Goal: Information Seeking & Learning: Check status

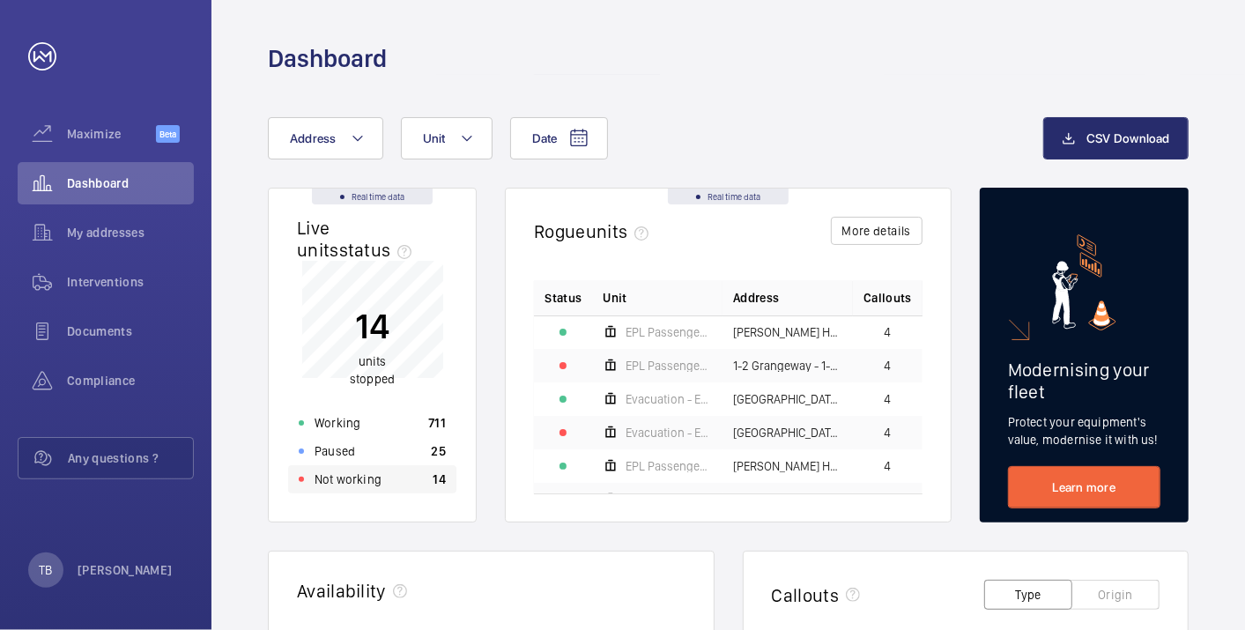
click at [377, 484] on p "Not working" at bounding box center [347, 479] width 67 height 18
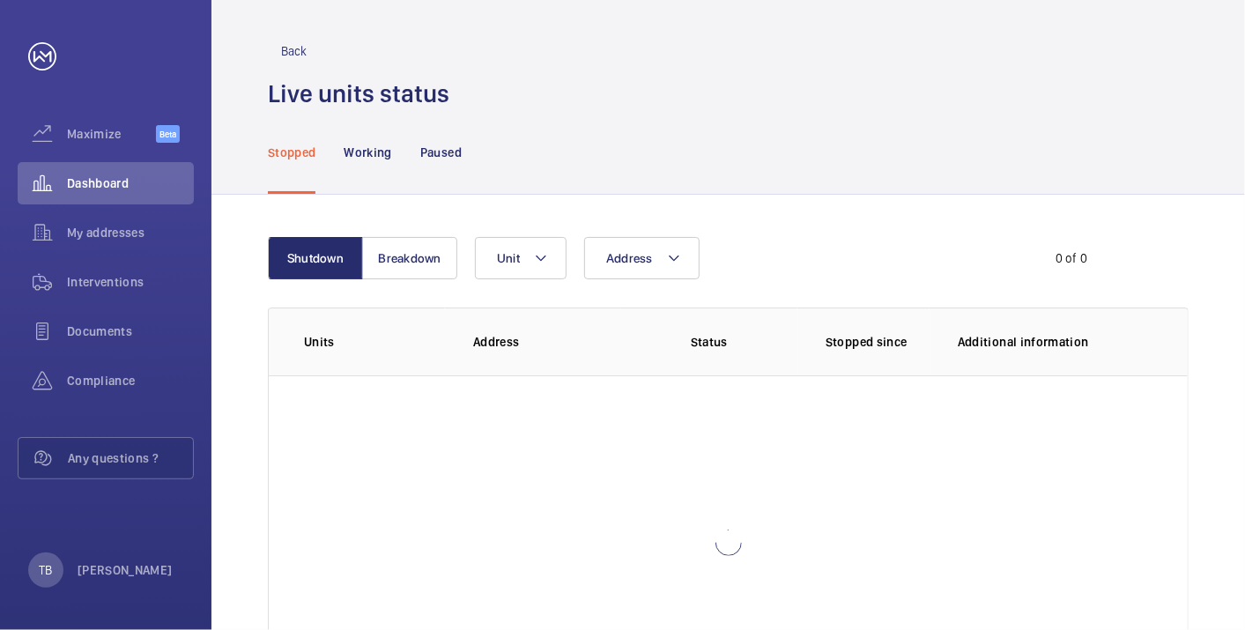
scroll to position [121, 0]
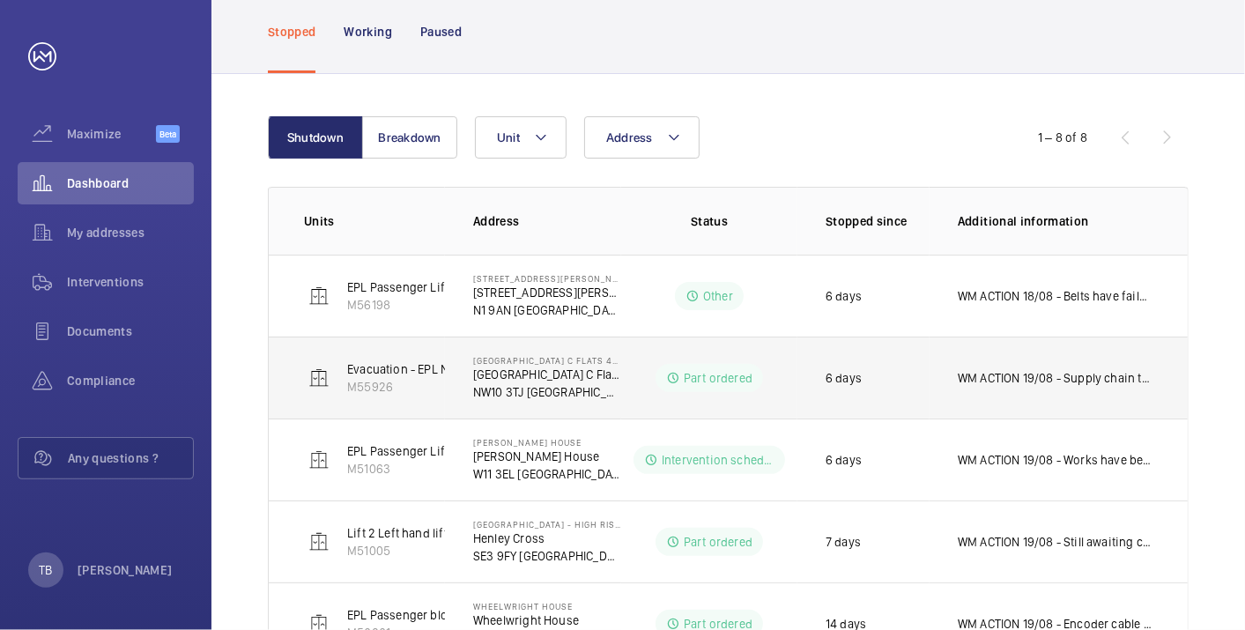
scroll to position [440, 0]
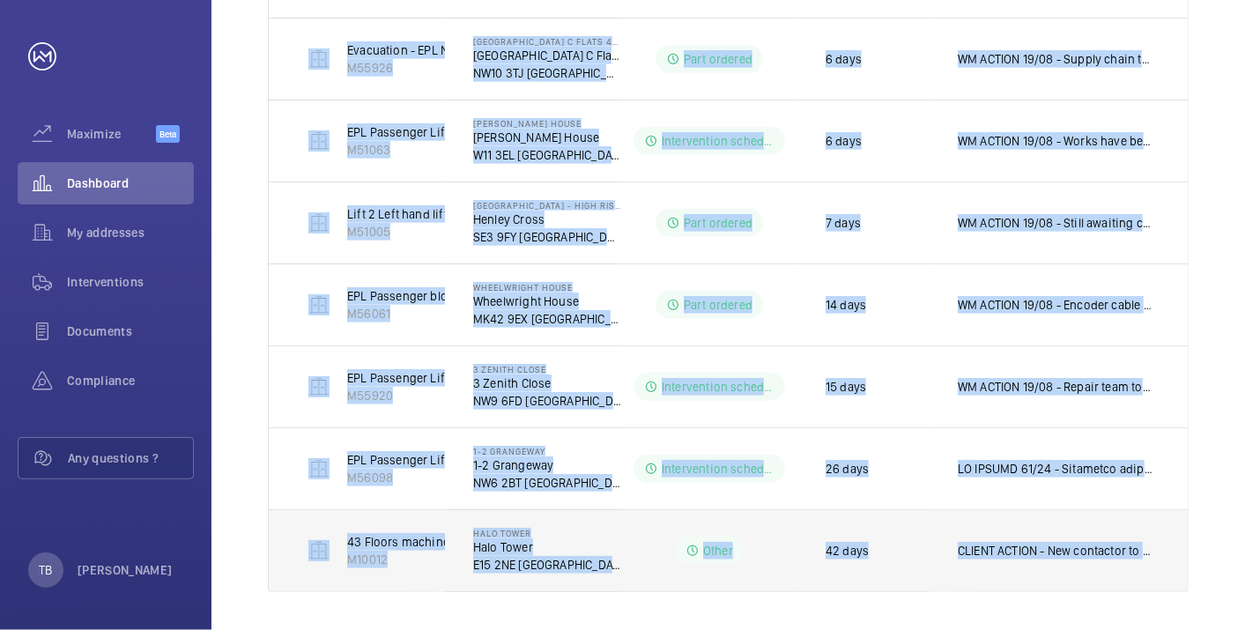
drag, startPoint x: 296, startPoint y: 269, endPoint x: 1175, endPoint y: 584, distance: 933.9
click at [0, 0] on tbody "EPL Passenger Lift M56198 [STREET_ADDRESS][PERSON_NAME][PERSON_NAME] Other 6 da…" at bounding box center [0, 0] width 0 height 0
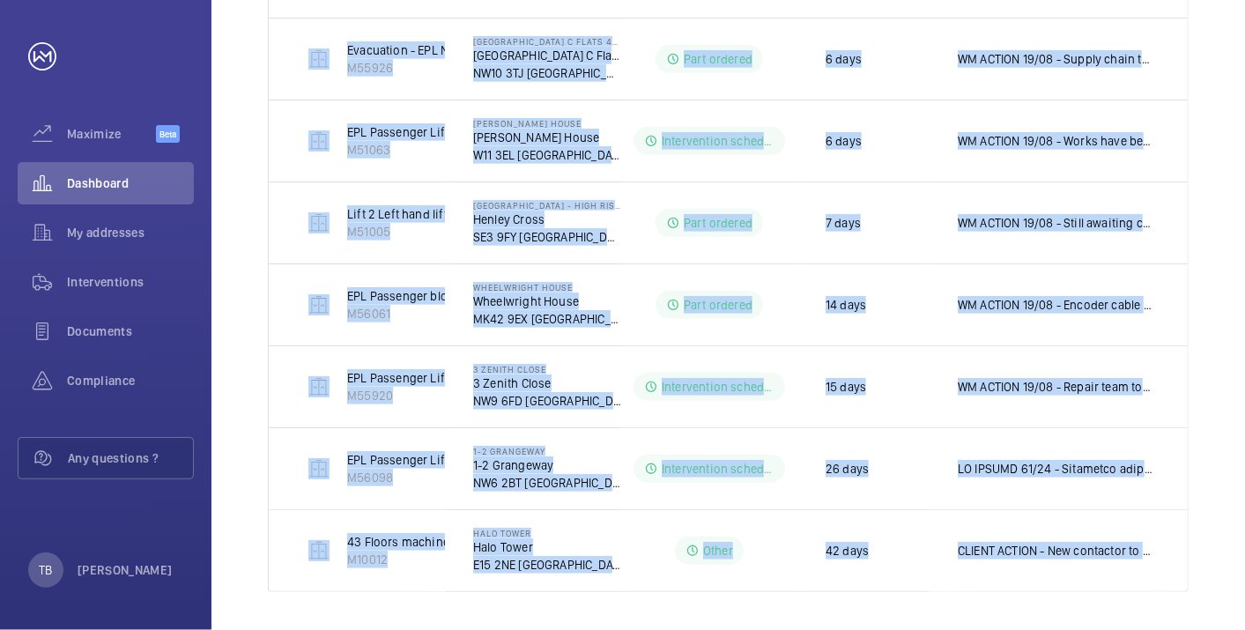
copy tbody "EPL Passenger Lift M56198 [STREET_ADDRESS][PERSON_NAME][PERSON_NAME] Other 6 da…"
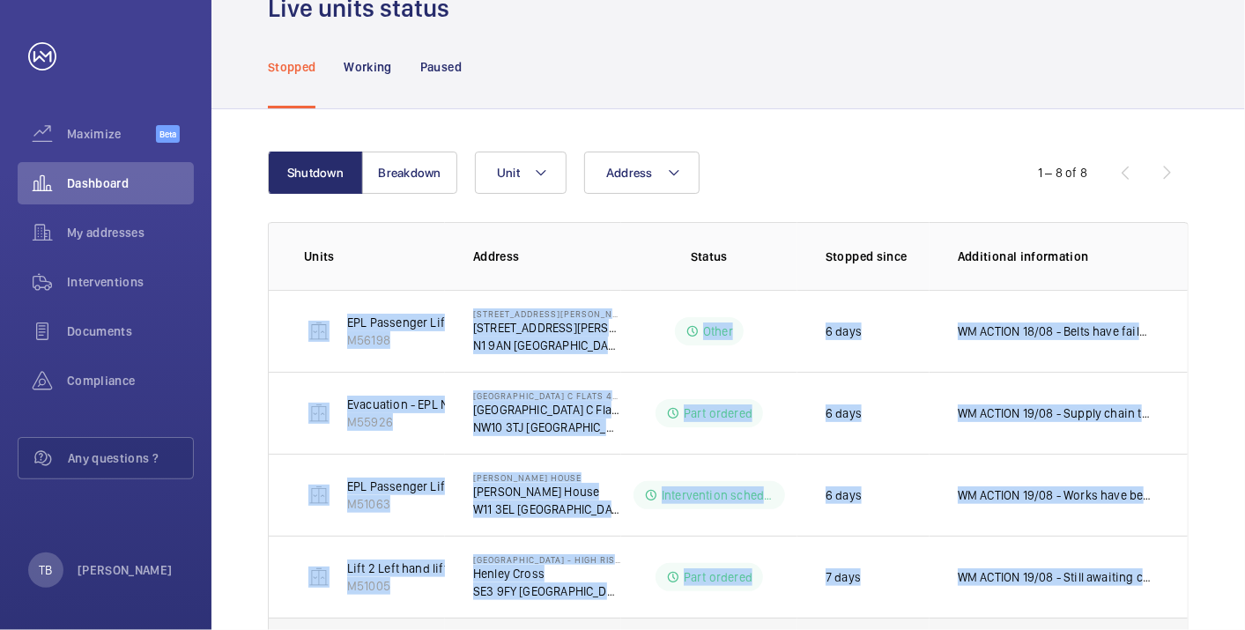
scroll to position [48, 0]
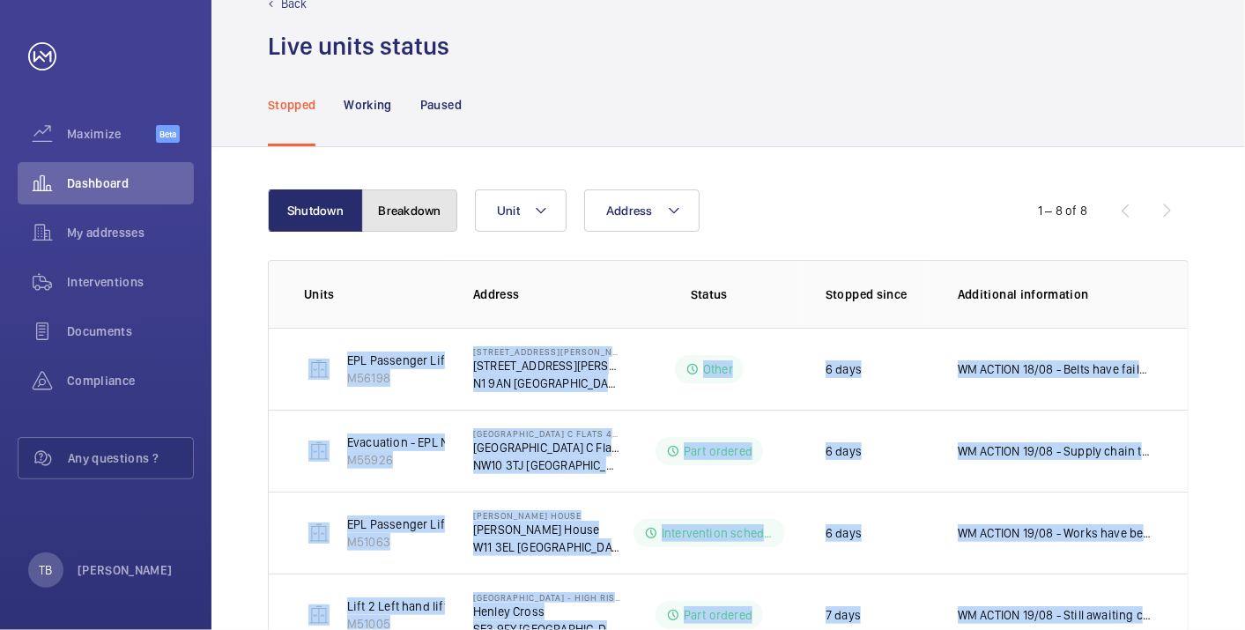
click at [398, 219] on button "Breakdown" at bounding box center [409, 210] width 95 height 42
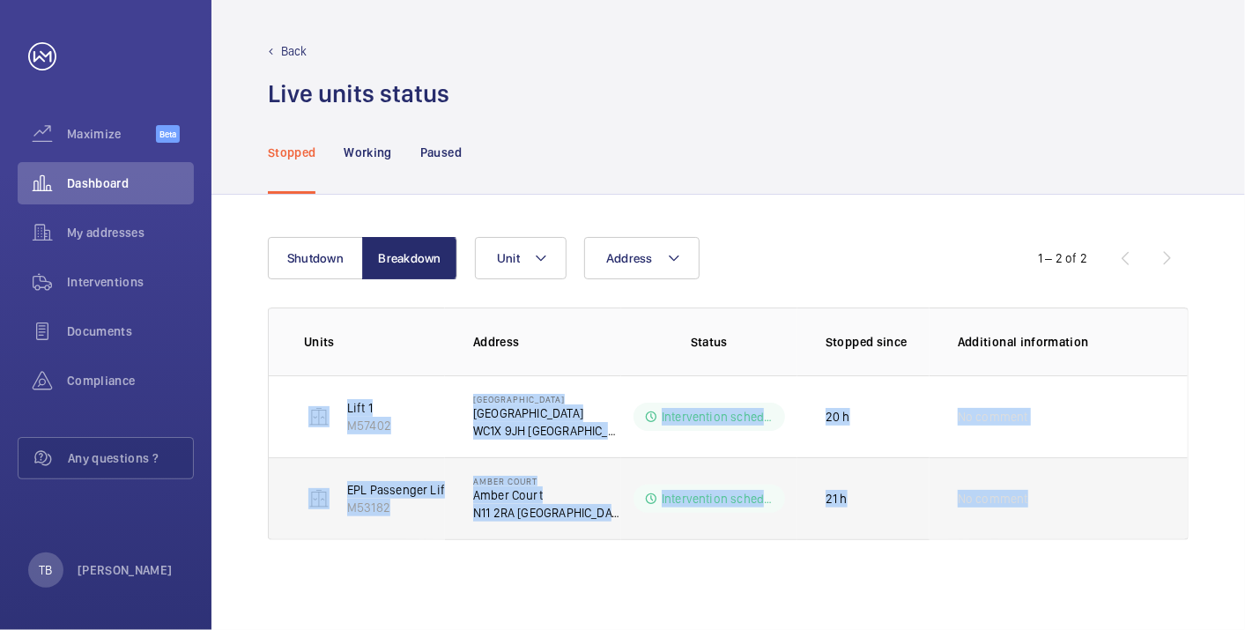
drag, startPoint x: 299, startPoint y: 407, endPoint x: 1090, endPoint y: 518, distance: 797.8
click at [0, 0] on tbody "Lift 1 M57402 [GEOGRAPHIC_DATA] WC1X 9JH LONDON Intervention scheduled 20 h No …" at bounding box center [0, 0] width 0 height 0
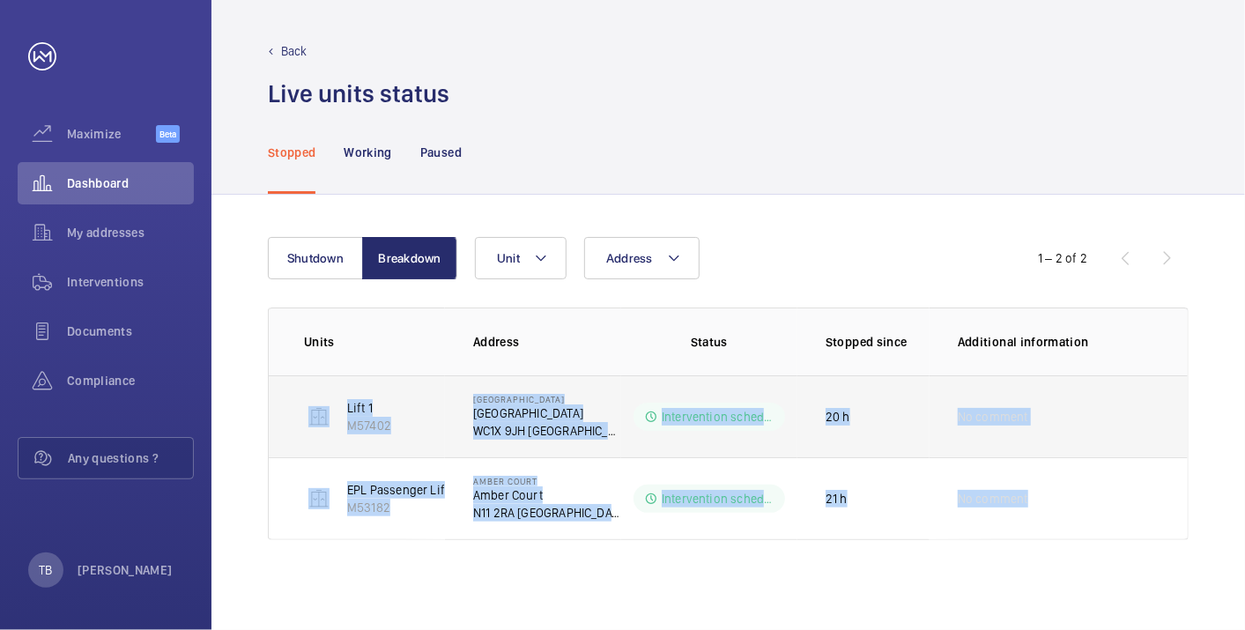
drag, startPoint x: 537, startPoint y: 430, endPoint x: 492, endPoint y: 420, distance: 46.0
click at [492, 420] on div "[STREET_ADDRESS]" at bounding box center [547, 417] width 148 height 46
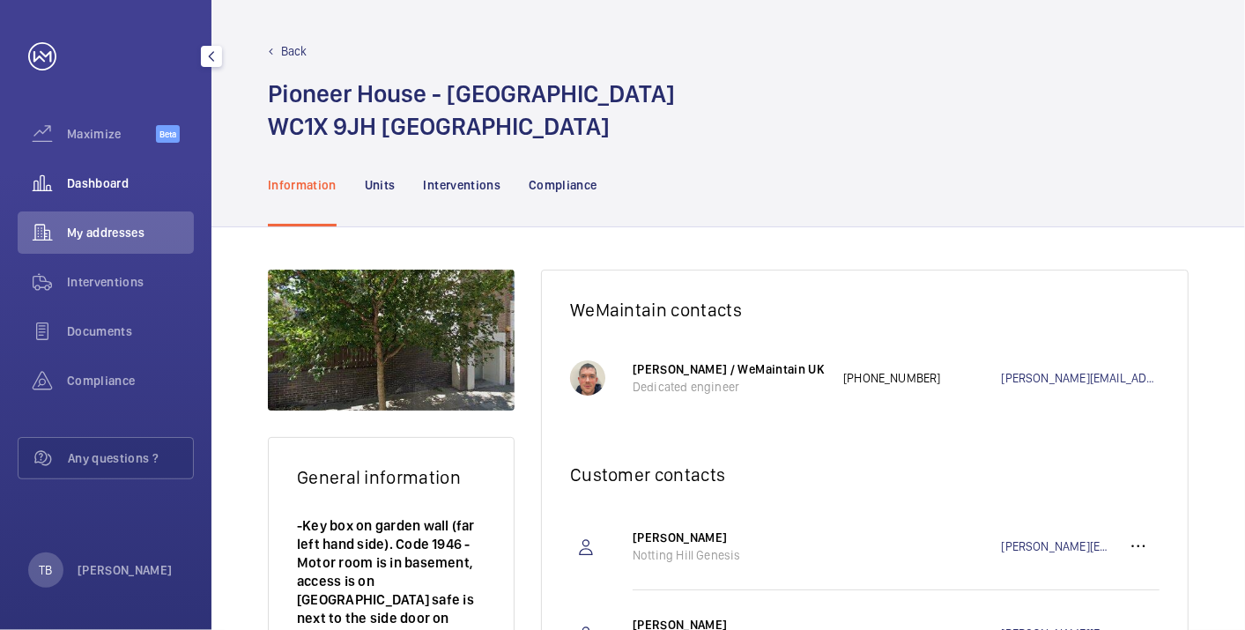
click at [110, 186] on span "Dashboard" at bounding box center [130, 183] width 127 height 18
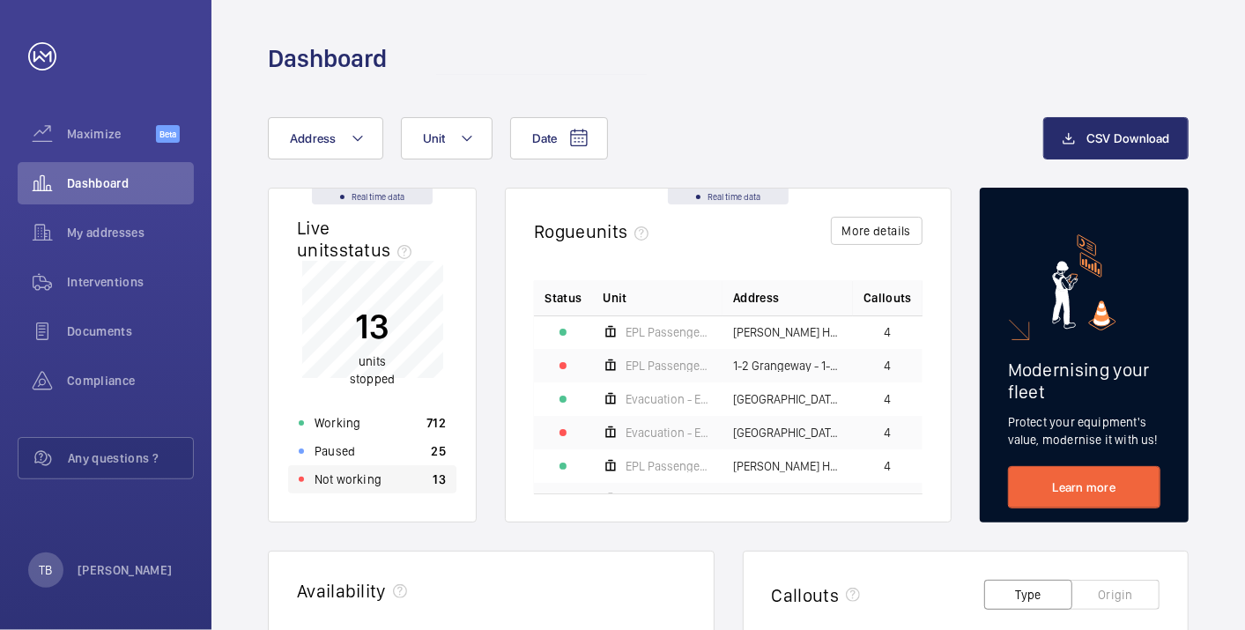
click at [385, 480] on div "Not working 13" at bounding box center [372, 479] width 168 height 28
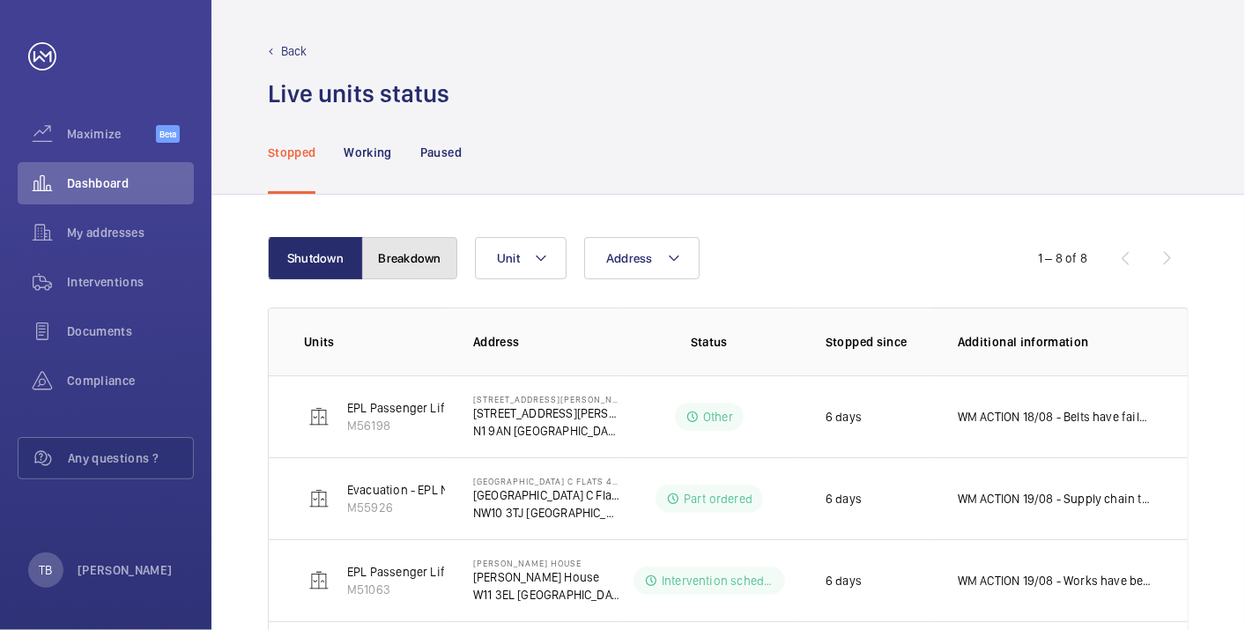
click at [423, 268] on button "Breakdown" at bounding box center [409, 258] width 95 height 42
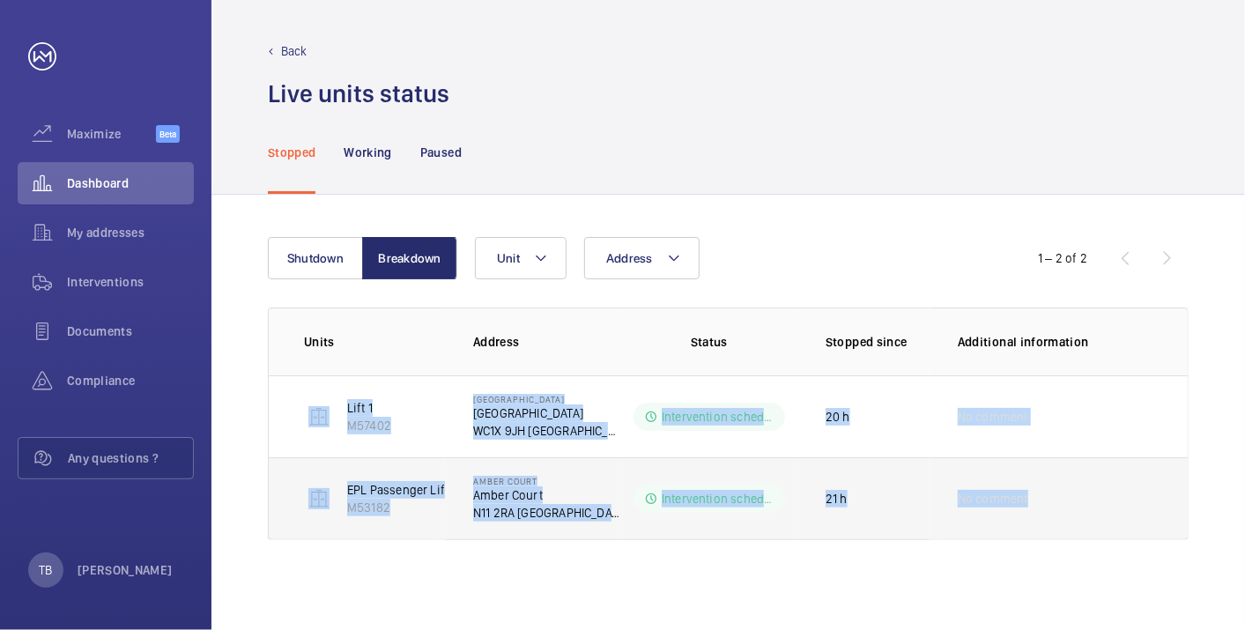
drag, startPoint x: 284, startPoint y: 405, endPoint x: 1031, endPoint y: 493, distance: 752.1
click at [0, 0] on tbody "Lift 1 M57402 [GEOGRAPHIC_DATA] WC1X 9JH LONDON Intervention scheduled 20 h No …" at bounding box center [0, 0] width 0 height 0
copy tbody "Lift 1 M57402 [GEOGRAPHIC_DATA] WC1X 9JH LONDON Intervention scheduled 20 h No …"
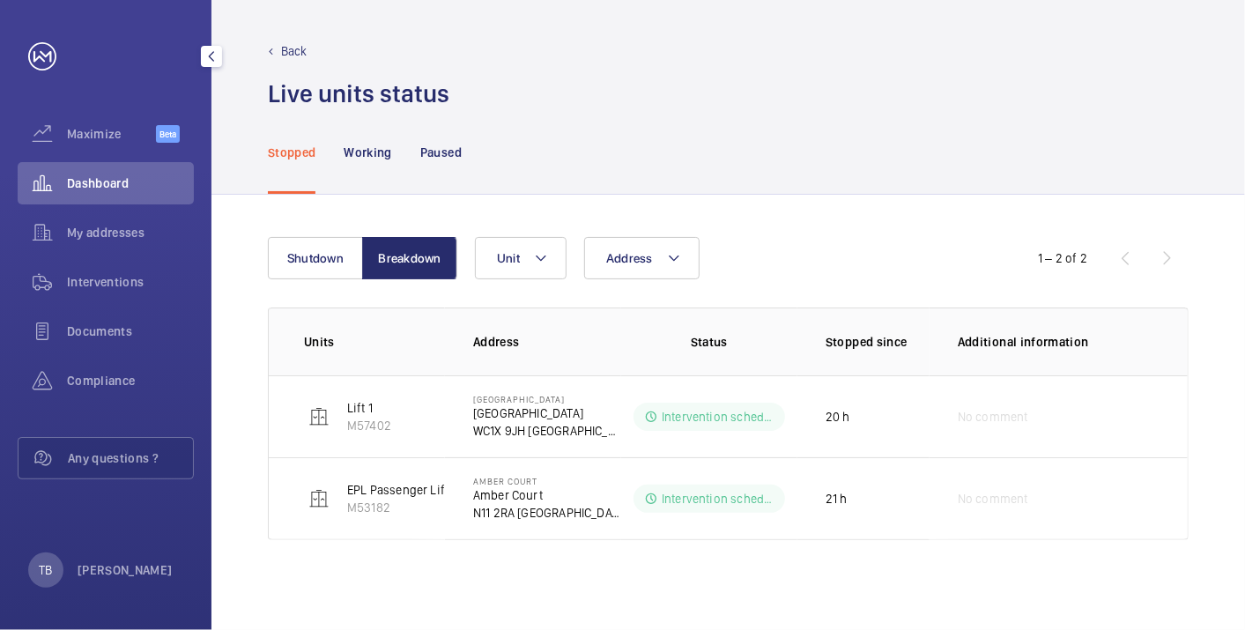
click at [104, 174] on span "Dashboard" at bounding box center [130, 183] width 127 height 18
